Goal: Task Accomplishment & Management: Use online tool/utility

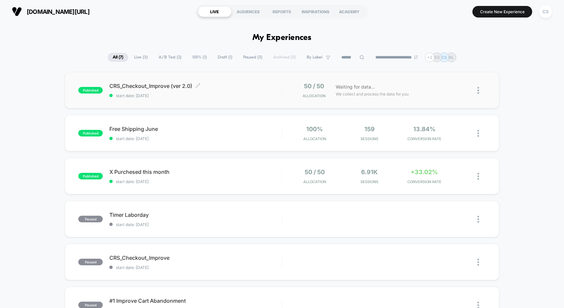
click at [165, 86] on span "CRS_Checkout_Improve (ver 2.0) Click to edit experience details" at bounding box center [195, 86] width 172 height 7
click at [239, 83] on span "CRS_Checkout_Improve (ver 2.0)" at bounding box center [195, 86] width 172 height 7
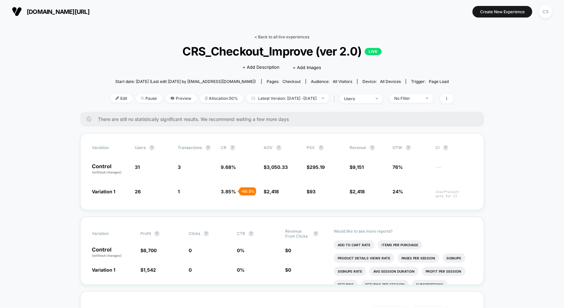
click at [256, 39] on link "< Back to all live experiences" at bounding box center [282, 36] width 55 height 5
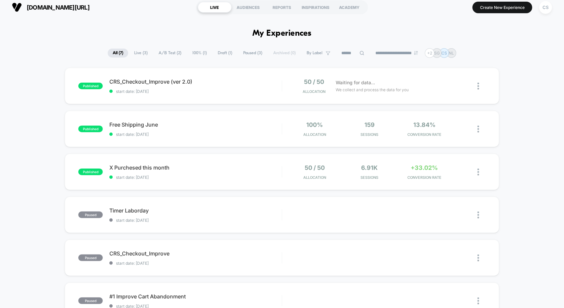
drag, startPoint x: 250, startPoint y: 12, endPoint x: 247, endPoint y: 32, distance: 20.4
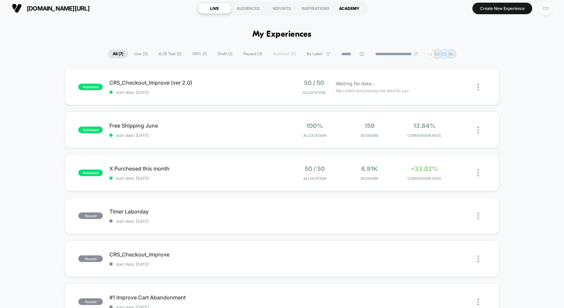
click at [346, 9] on div "ACADEMY" at bounding box center [349, 8] width 34 height 11
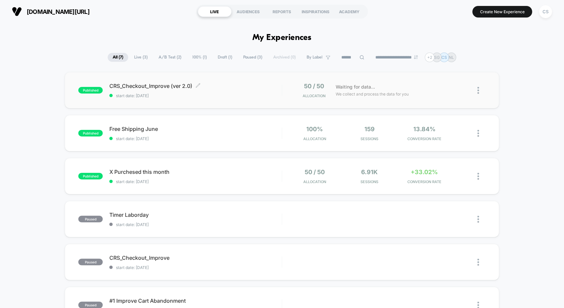
click at [235, 88] on span "CRS_Checkout_Improve (ver 2.0) Click to edit experience details" at bounding box center [195, 86] width 172 height 7
